Goal: Information Seeking & Learning: Learn about a topic

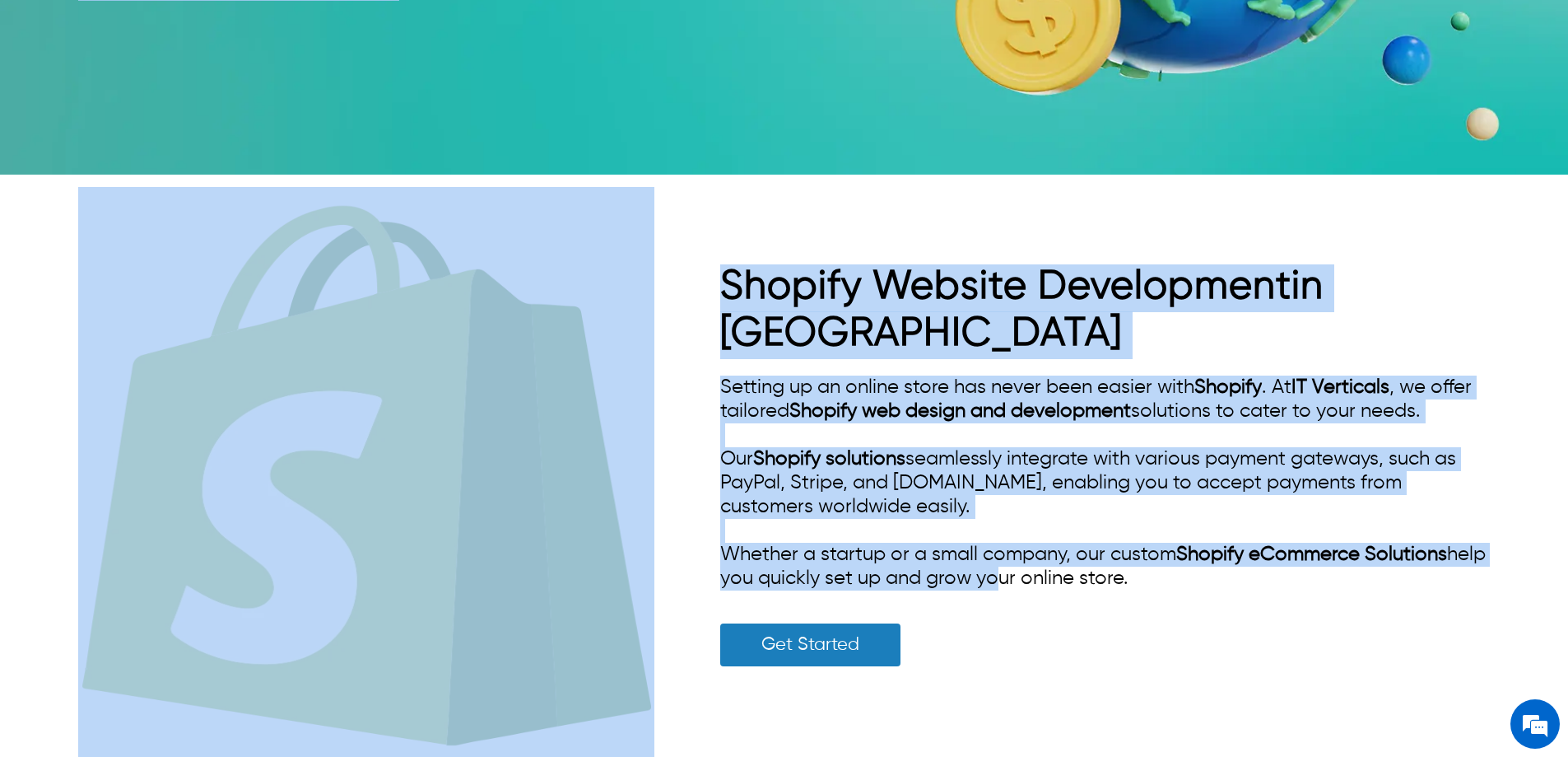
scroll to position [1812, 0]
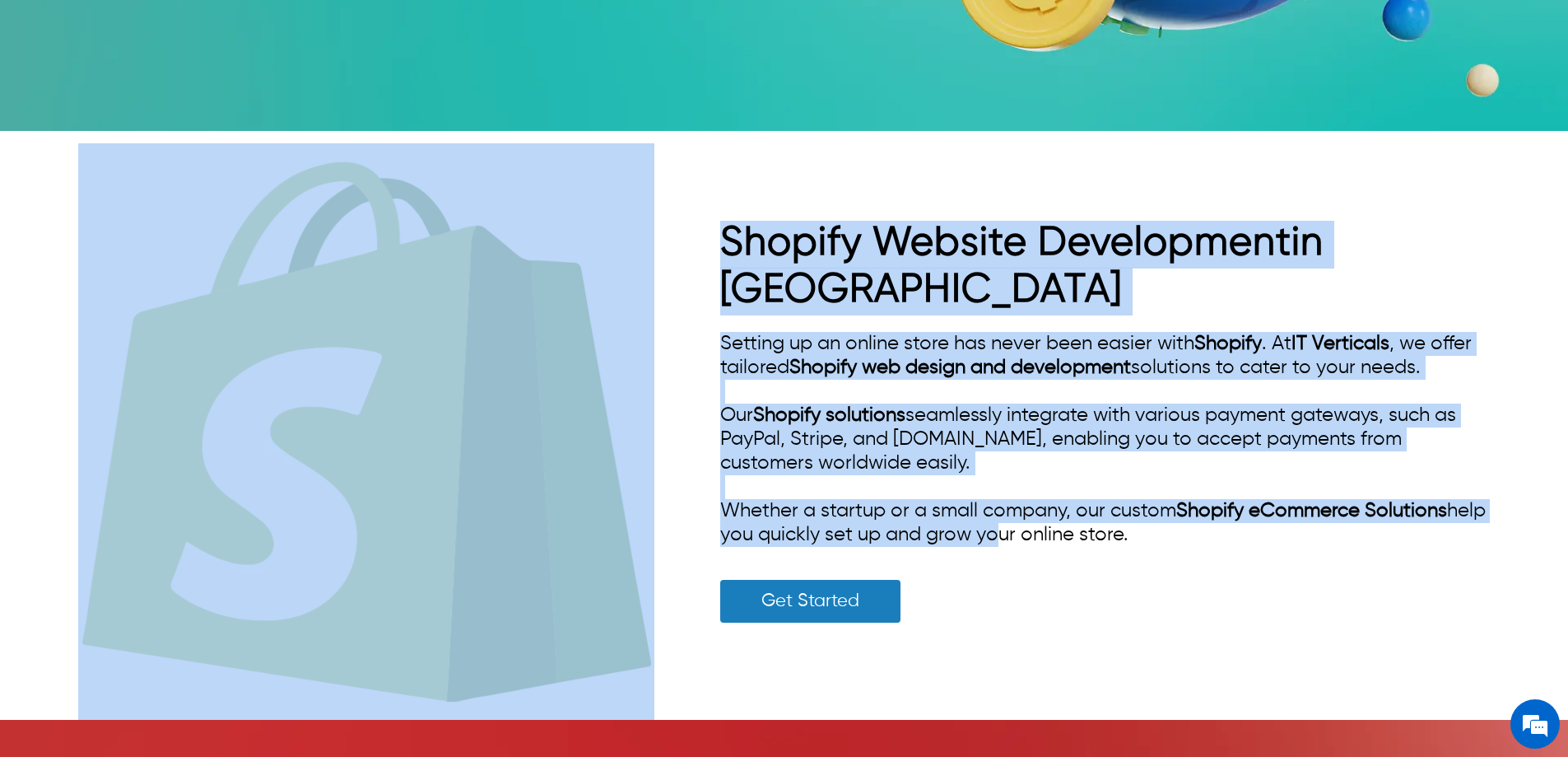
drag, startPoint x: 68, startPoint y: 215, endPoint x: 1117, endPoint y: 453, distance: 1075.7
copy div "Lorem-Ipsumd Sitame c-Adipisci Elitsedd ei Tempor Incidid ut LA Etdolorem aLiqu…"
click at [1132, 501] on div "Shopify Website Development in [GEOGRAPHIC_DATA] Setting up an online store has…" at bounding box center [1105, 431] width 770 height 422
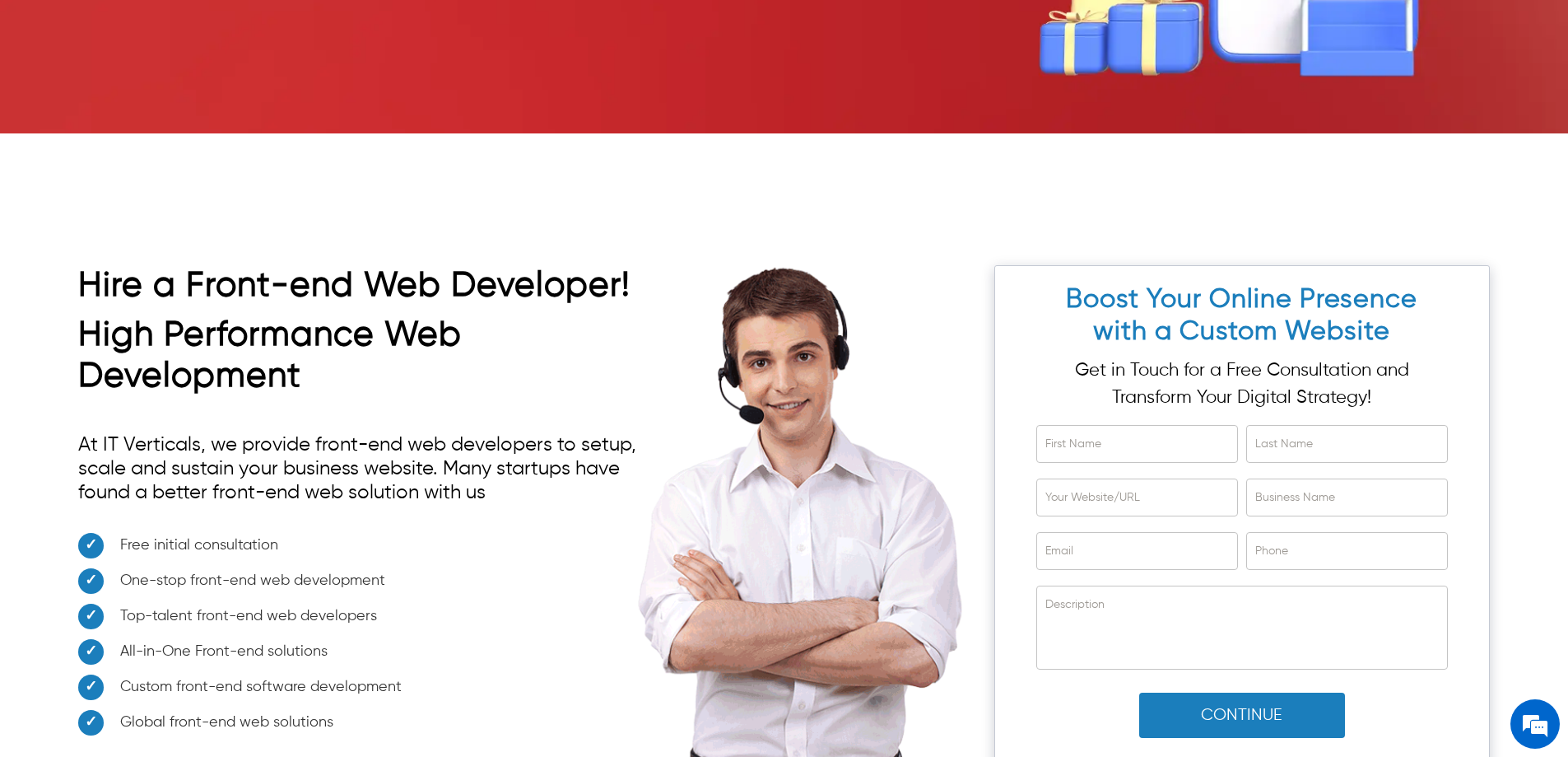
scroll to position [10662, 0]
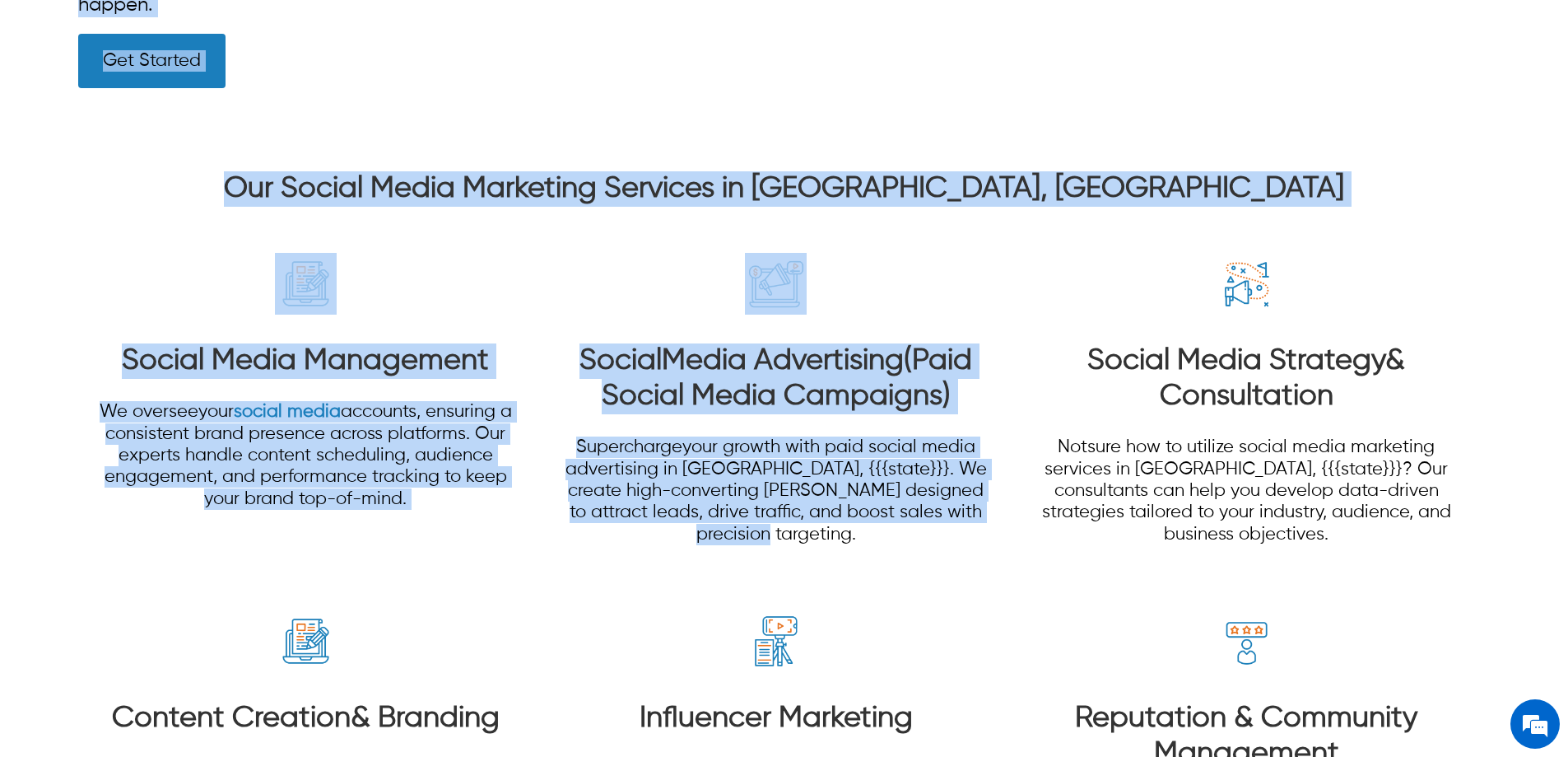
scroll to position [1235, 0]
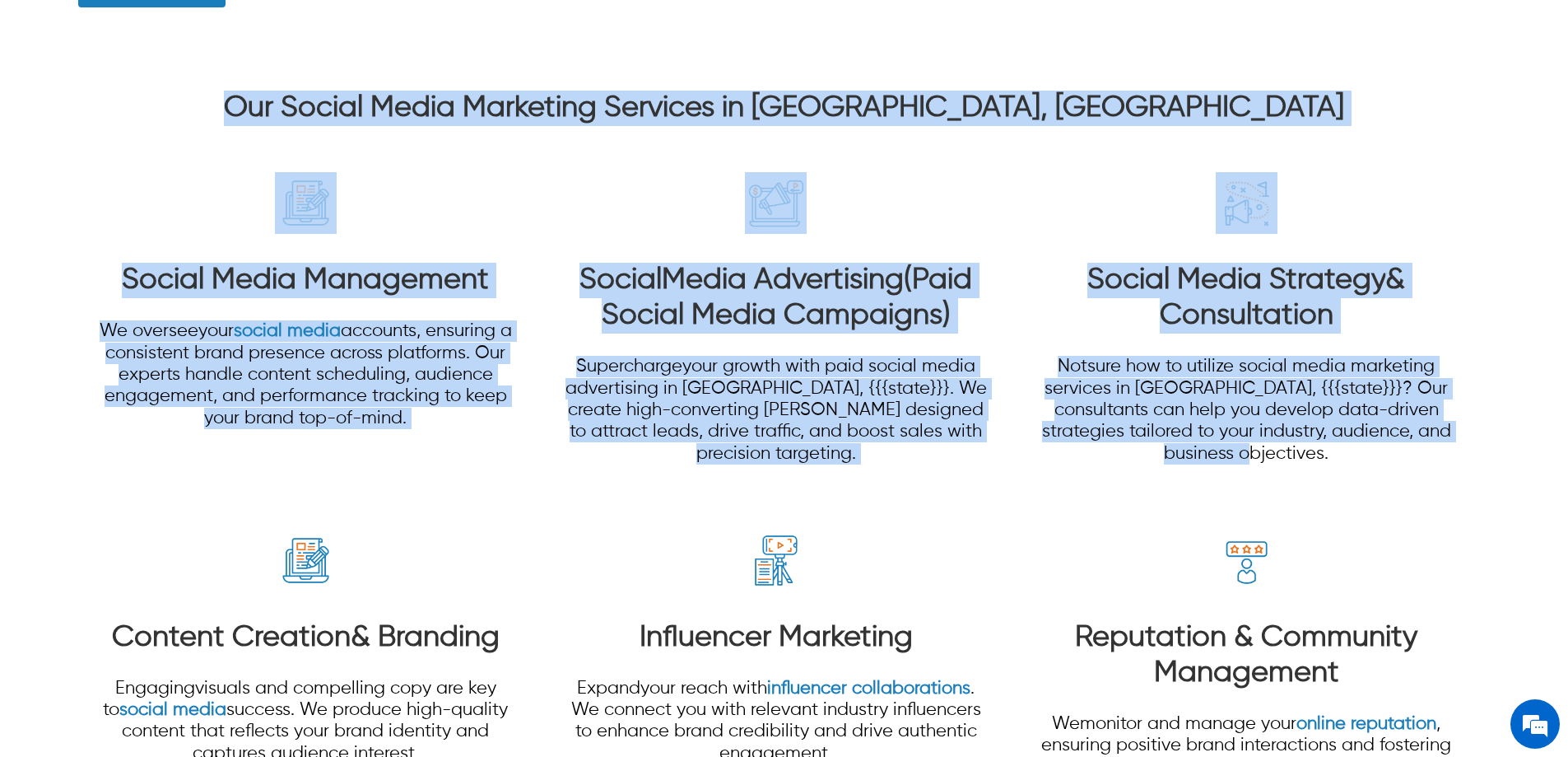
drag, startPoint x: 309, startPoint y: 77, endPoint x: 1296, endPoint y: 392, distance: 1036.0
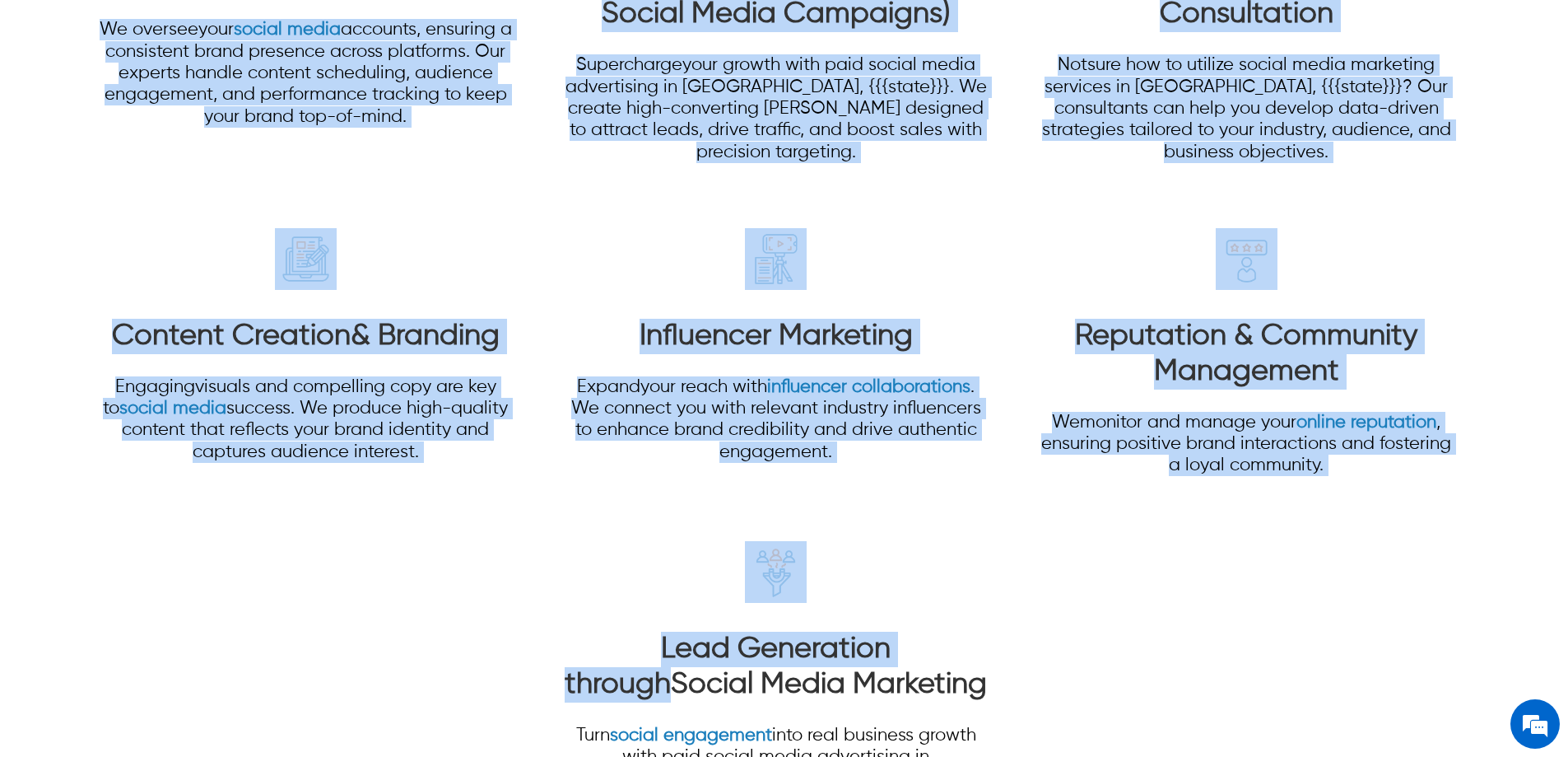
scroll to position [0, 0]
click at [1311, 430] on span "monitor and manage your online reputation , ensuring positive brand interaction…" at bounding box center [1246, 445] width 410 height 62
